Goal: Transaction & Acquisition: Download file/media

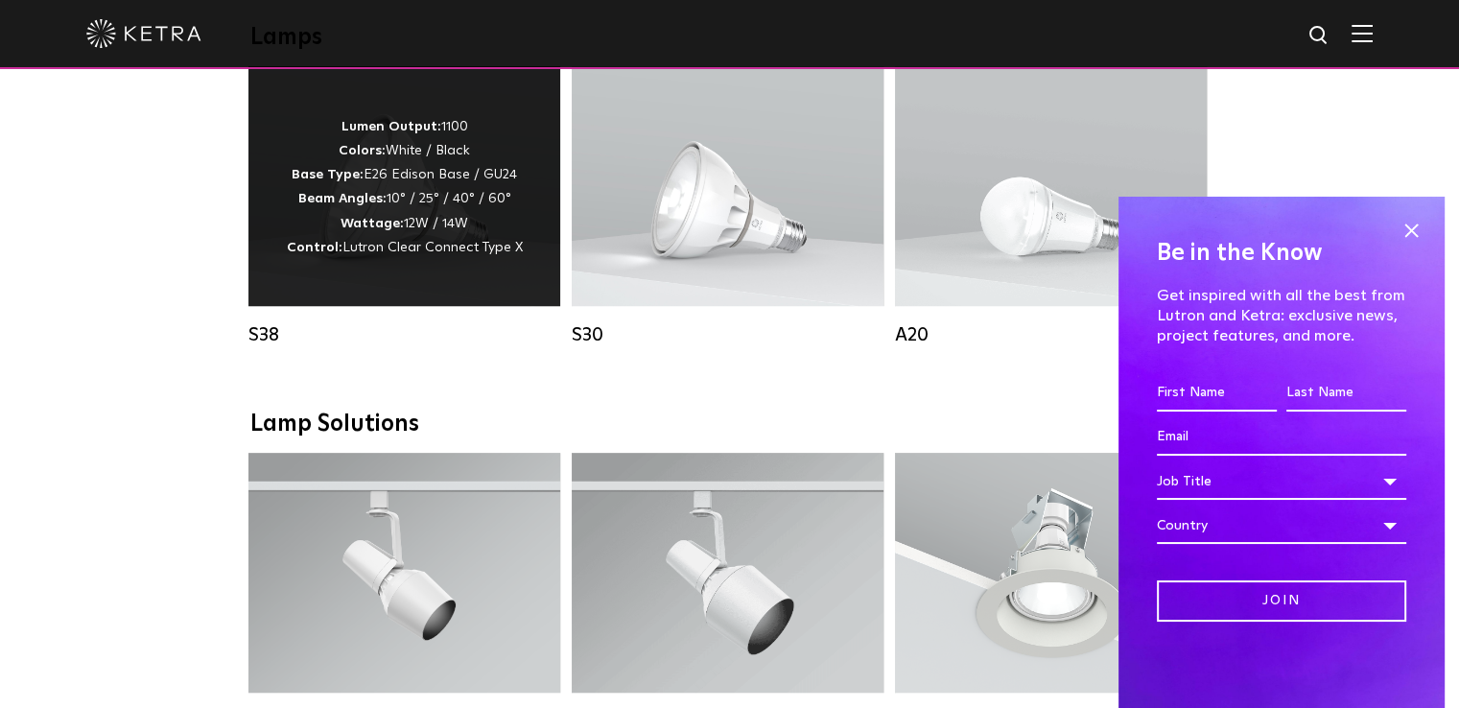
scroll to position [1055, 0]
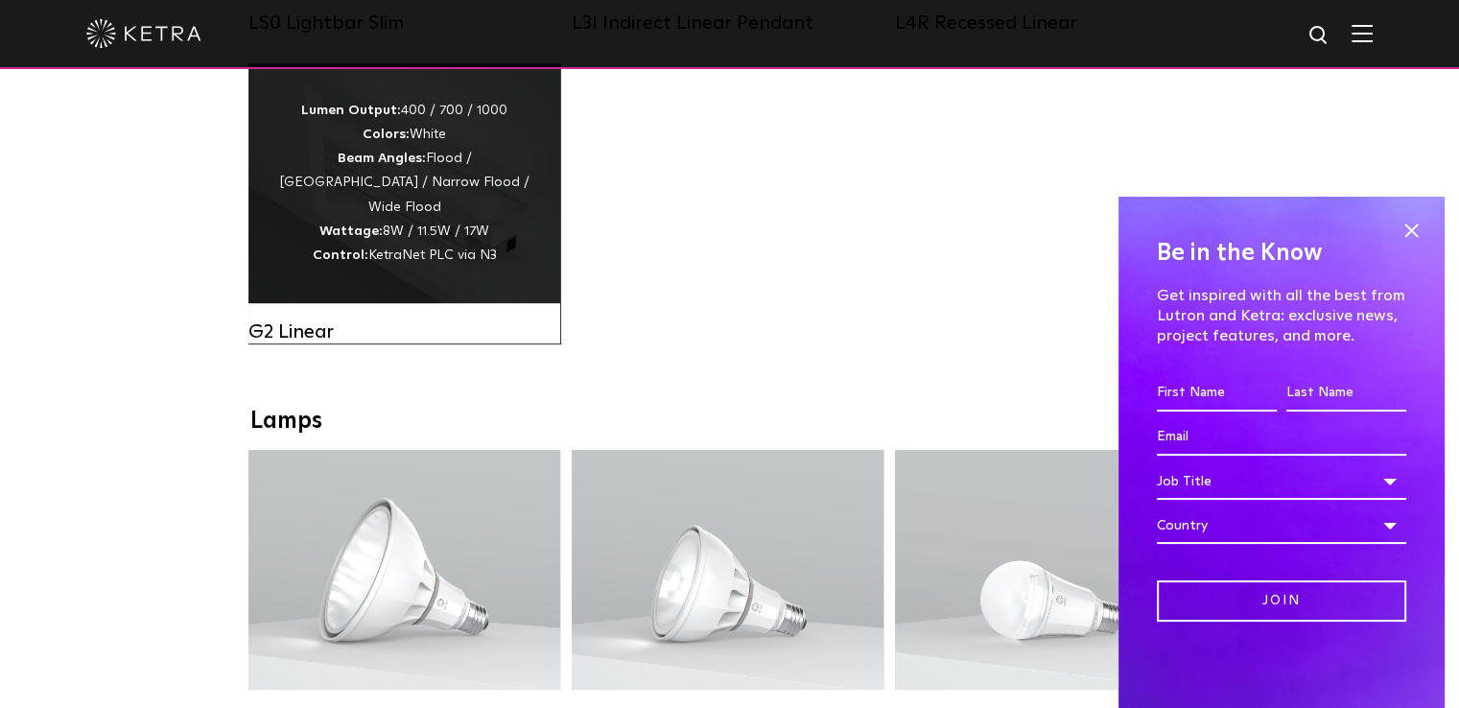
click at [436, 270] on div "Lumen Output: 400 / 700 / 1000 Colors: White Beam Angles: Flood / Graze / Narro…" at bounding box center [405, 183] width 312 height 240
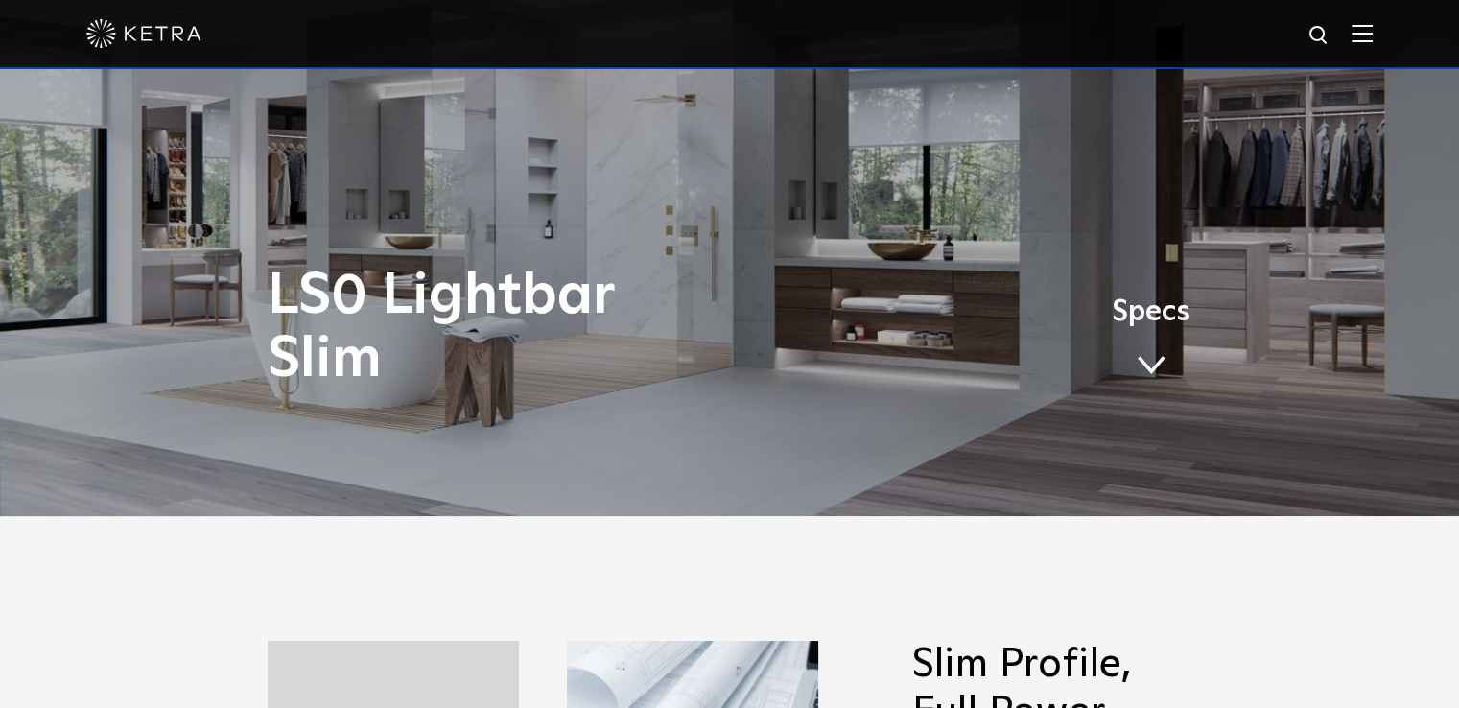
click at [1144, 332] on link "Specs" at bounding box center [1151, 344] width 79 height 75
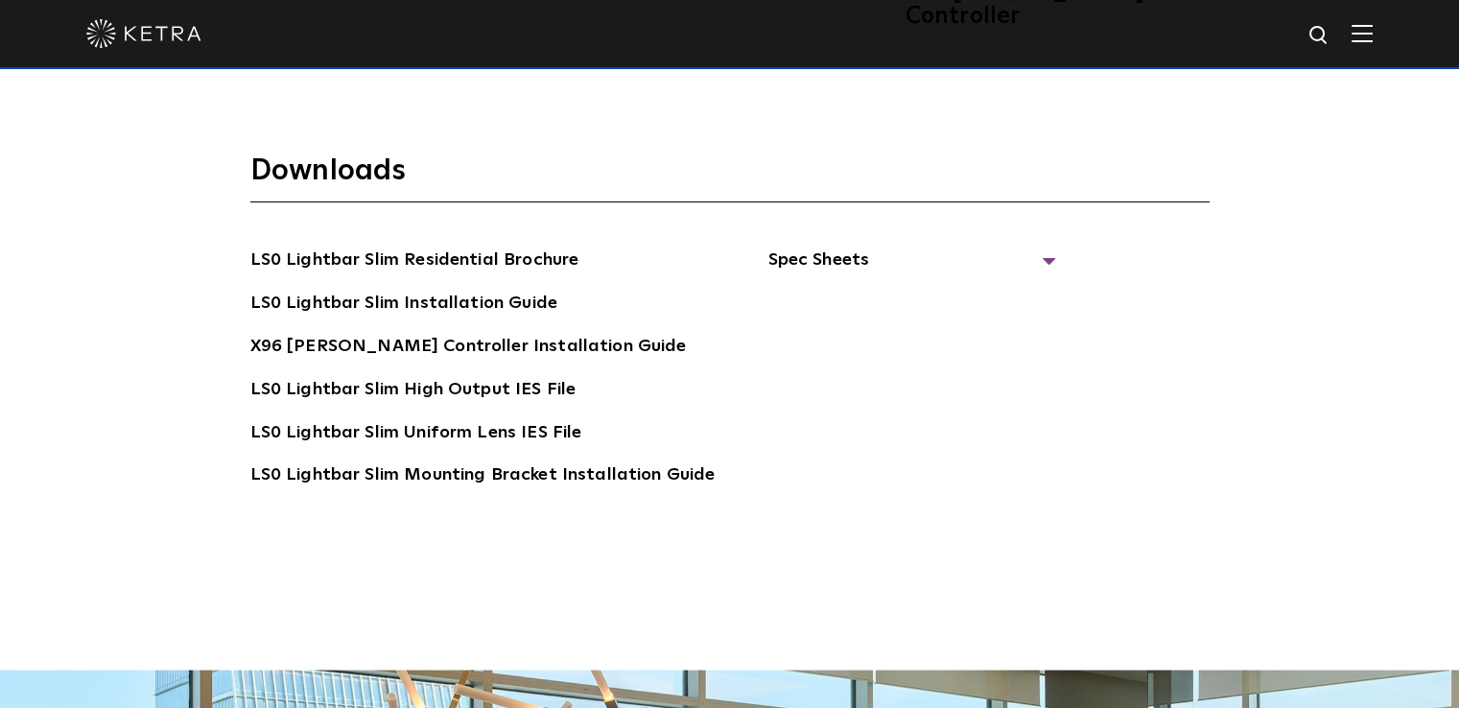
scroll to position [3523, 0]
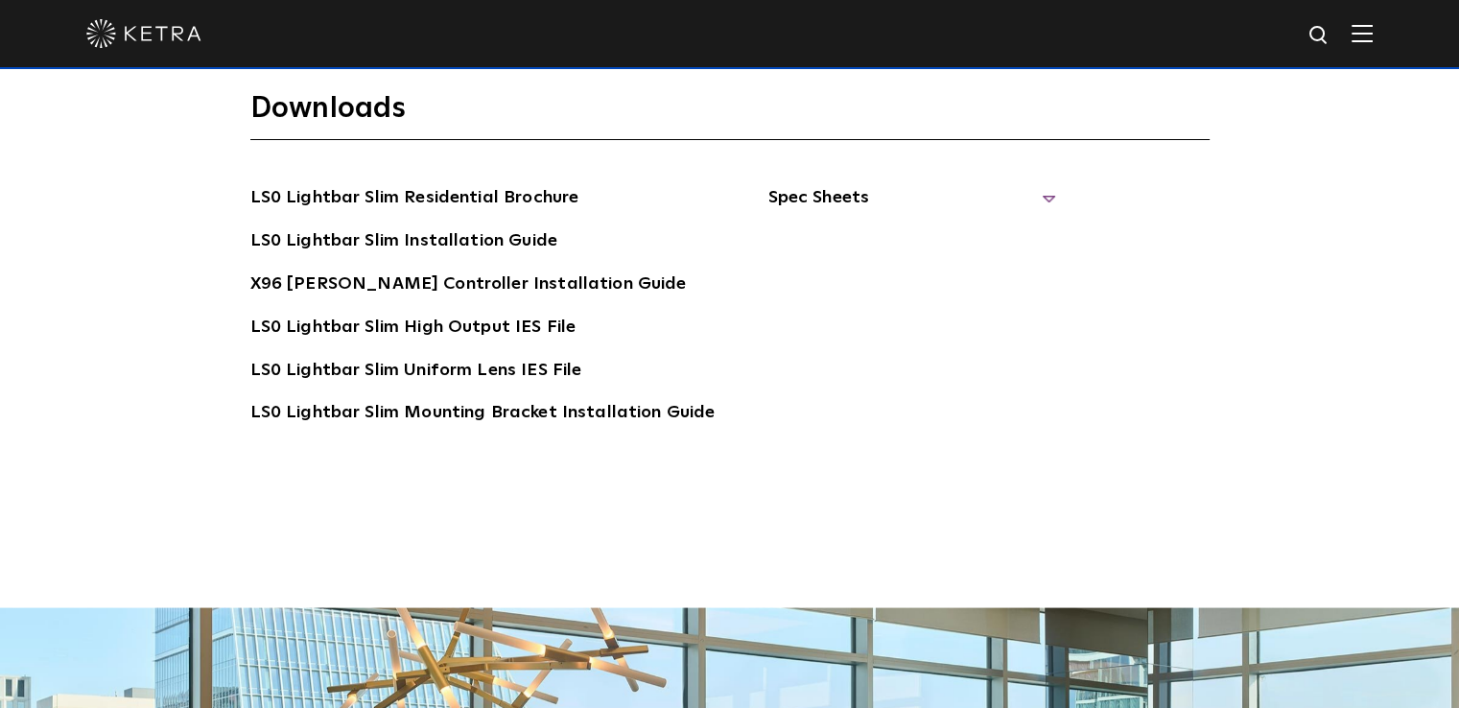
click at [847, 184] on span "Spec Sheets" at bounding box center [912, 205] width 288 height 42
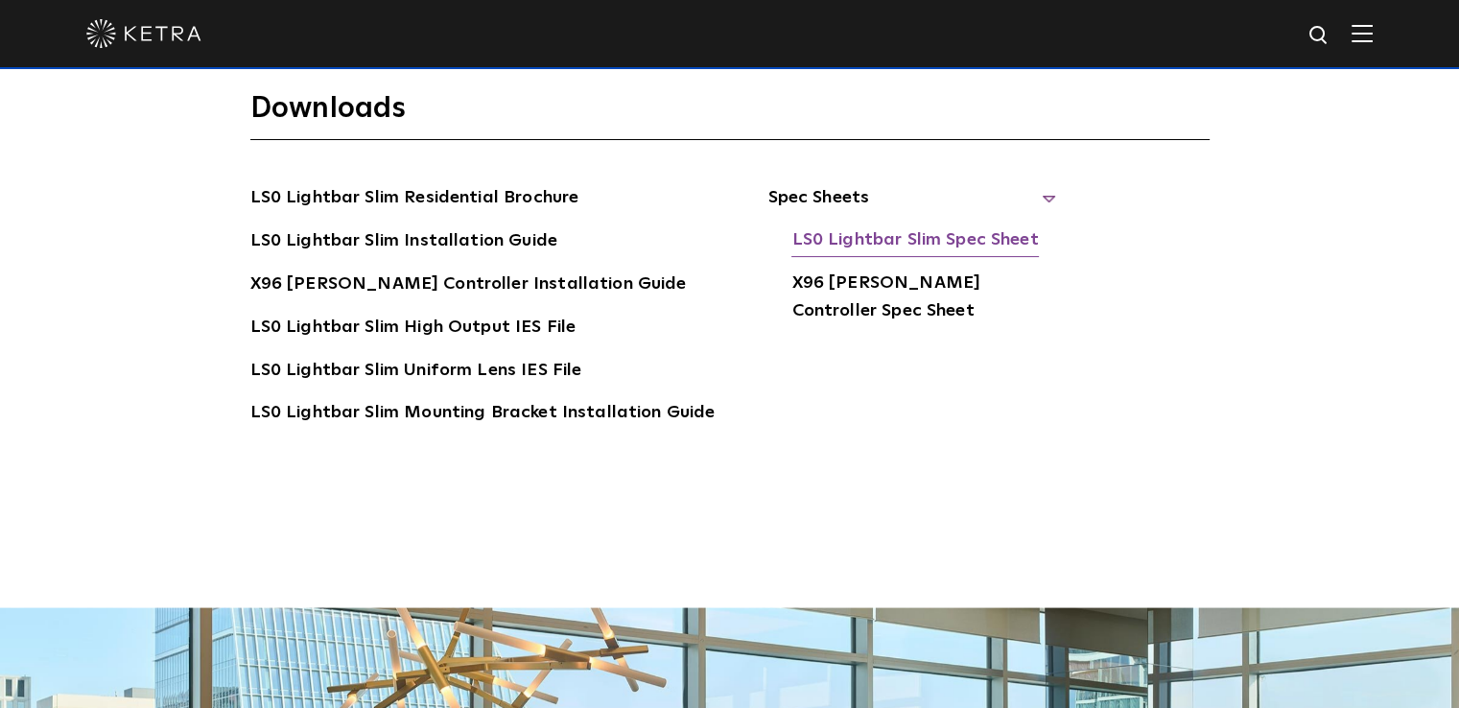
click at [844, 226] on link "LS0 Lightbar Slim Spec Sheet" at bounding box center [915, 241] width 247 height 31
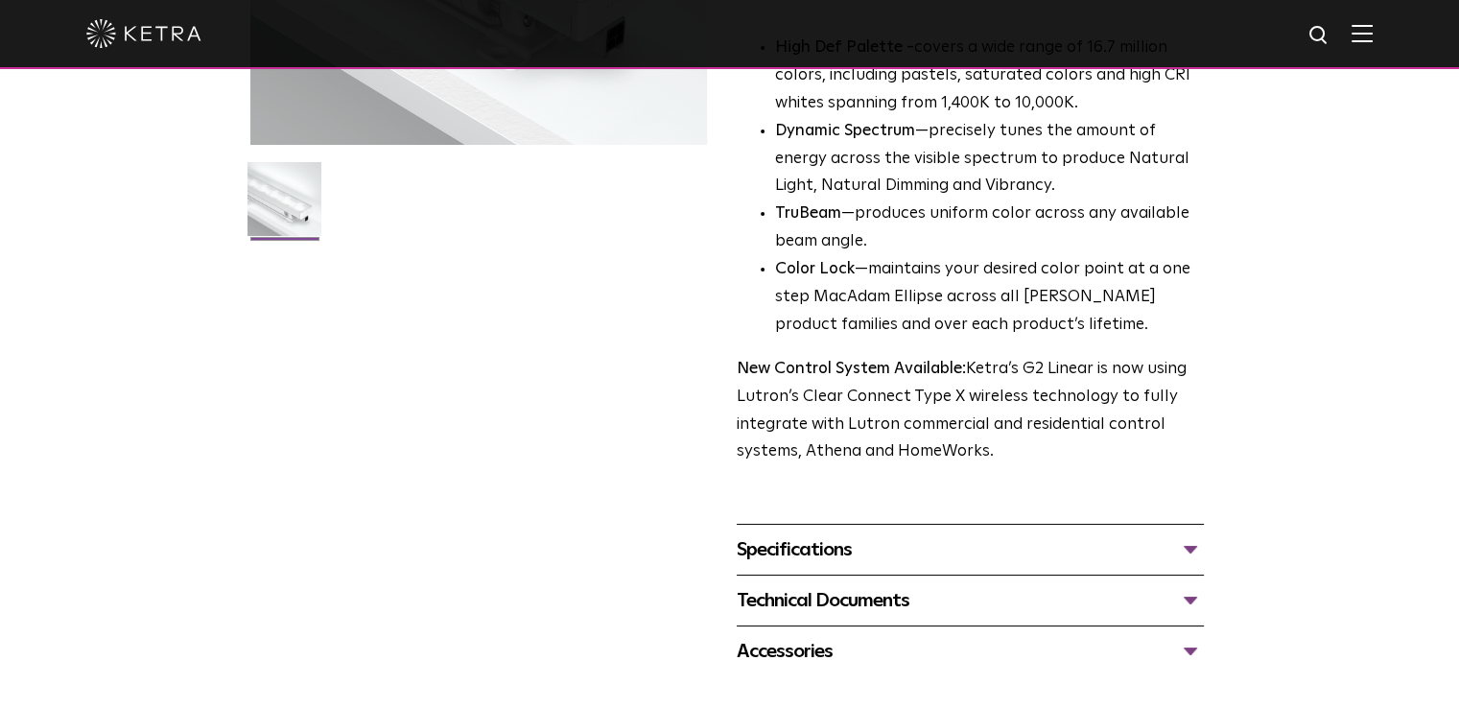
scroll to position [864, 0]
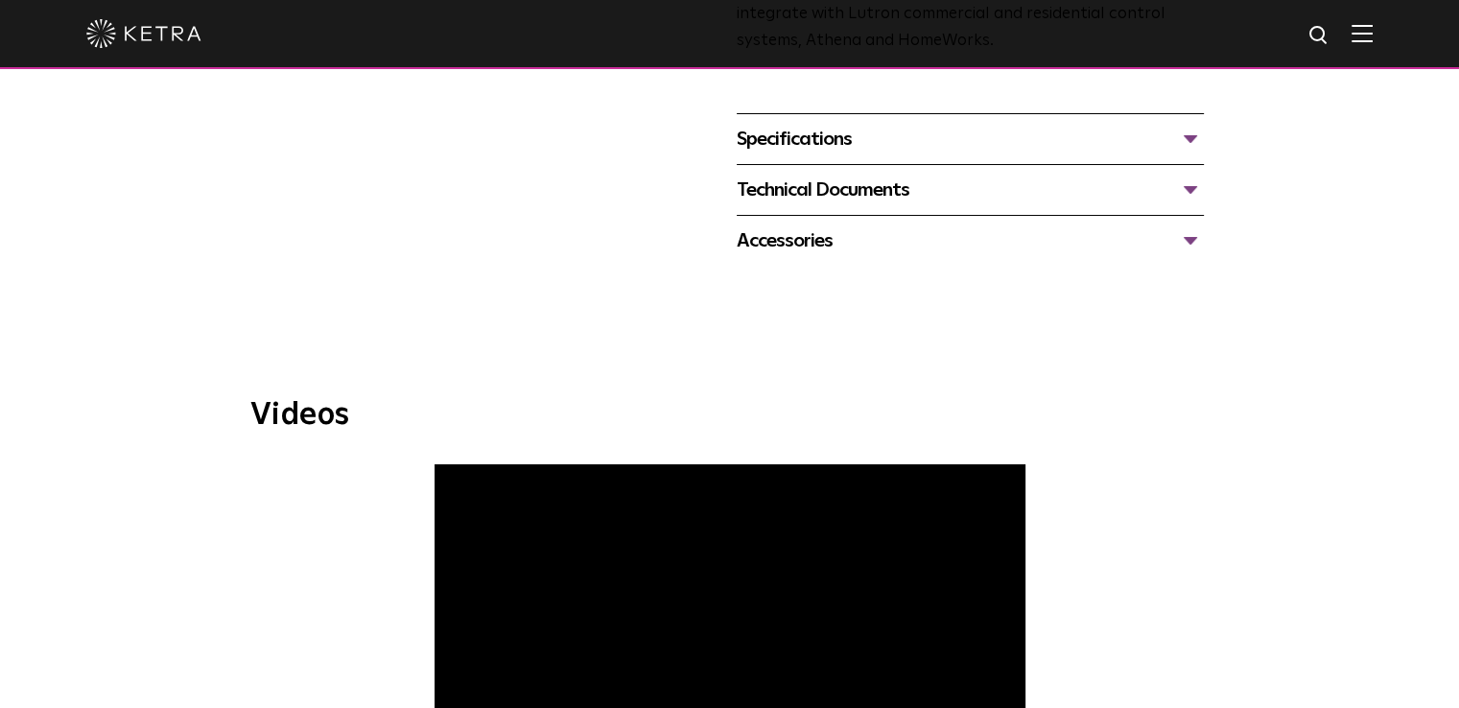
click at [886, 135] on div "Specifications" at bounding box center [970, 139] width 467 height 31
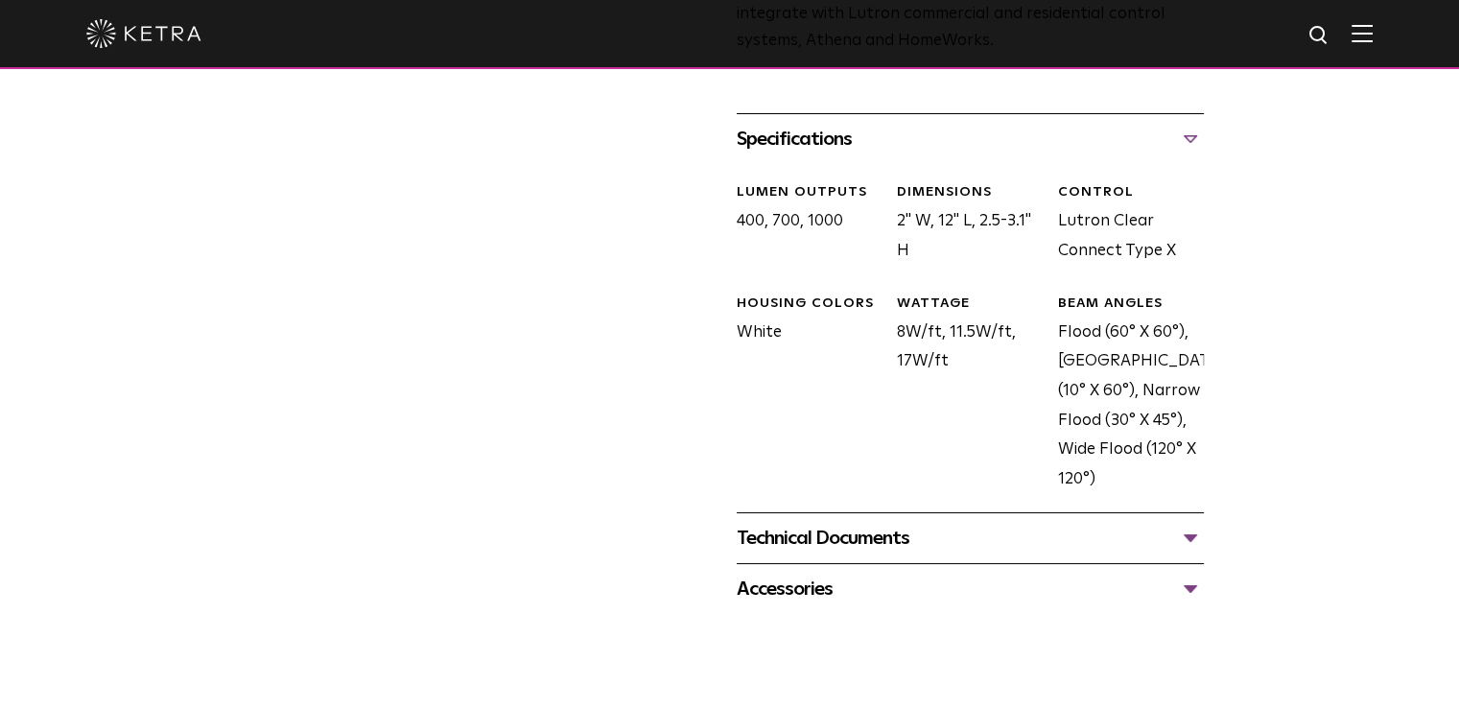
click at [893, 530] on div "Technical Documents" at bounding box center [970, 538] width 467 height 31
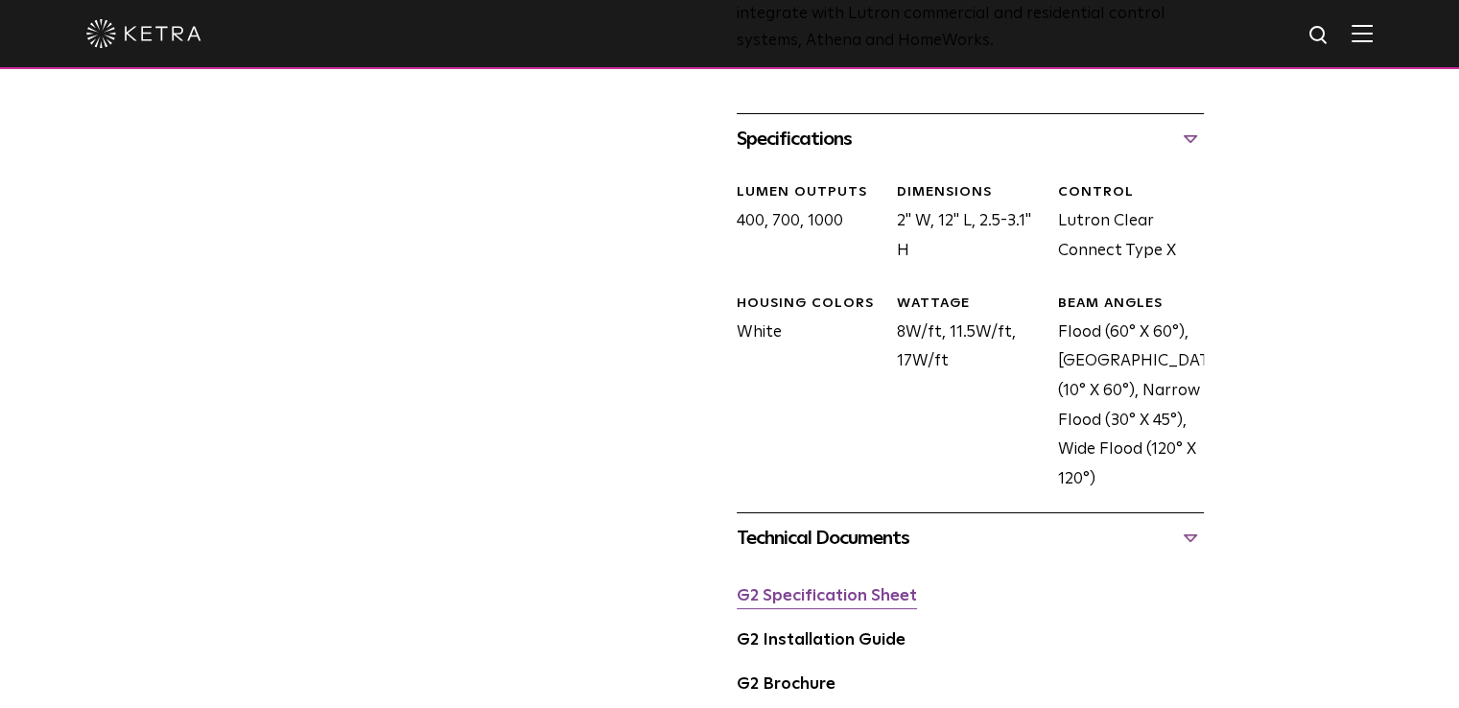
click at [841, 588] on link "G2 Specification Sheet" at bounding box center [827, 596] width 180 height 16
